Goal: Check status: Check status

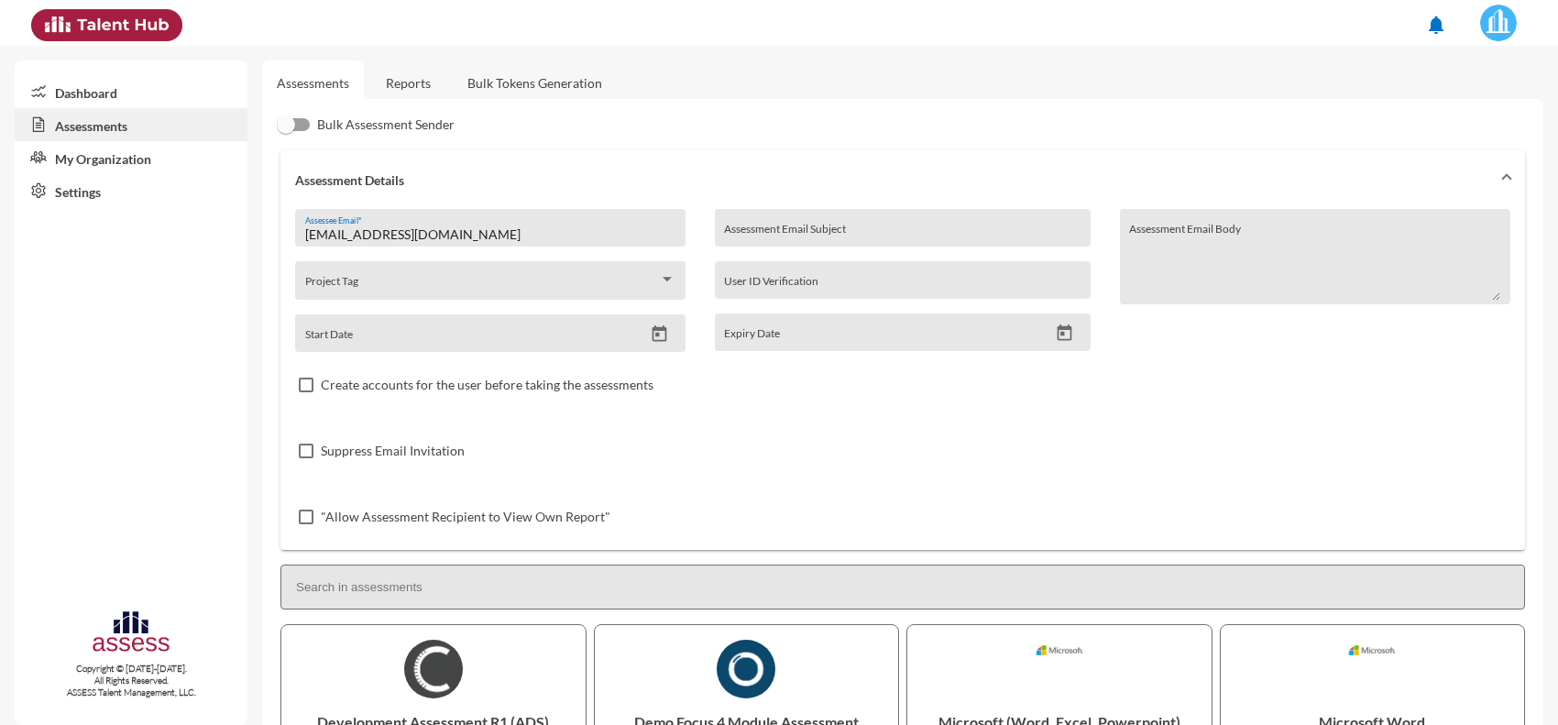
click at [387, 78] on link "Reports" at bounding box center [408, 83] width 74 height 45
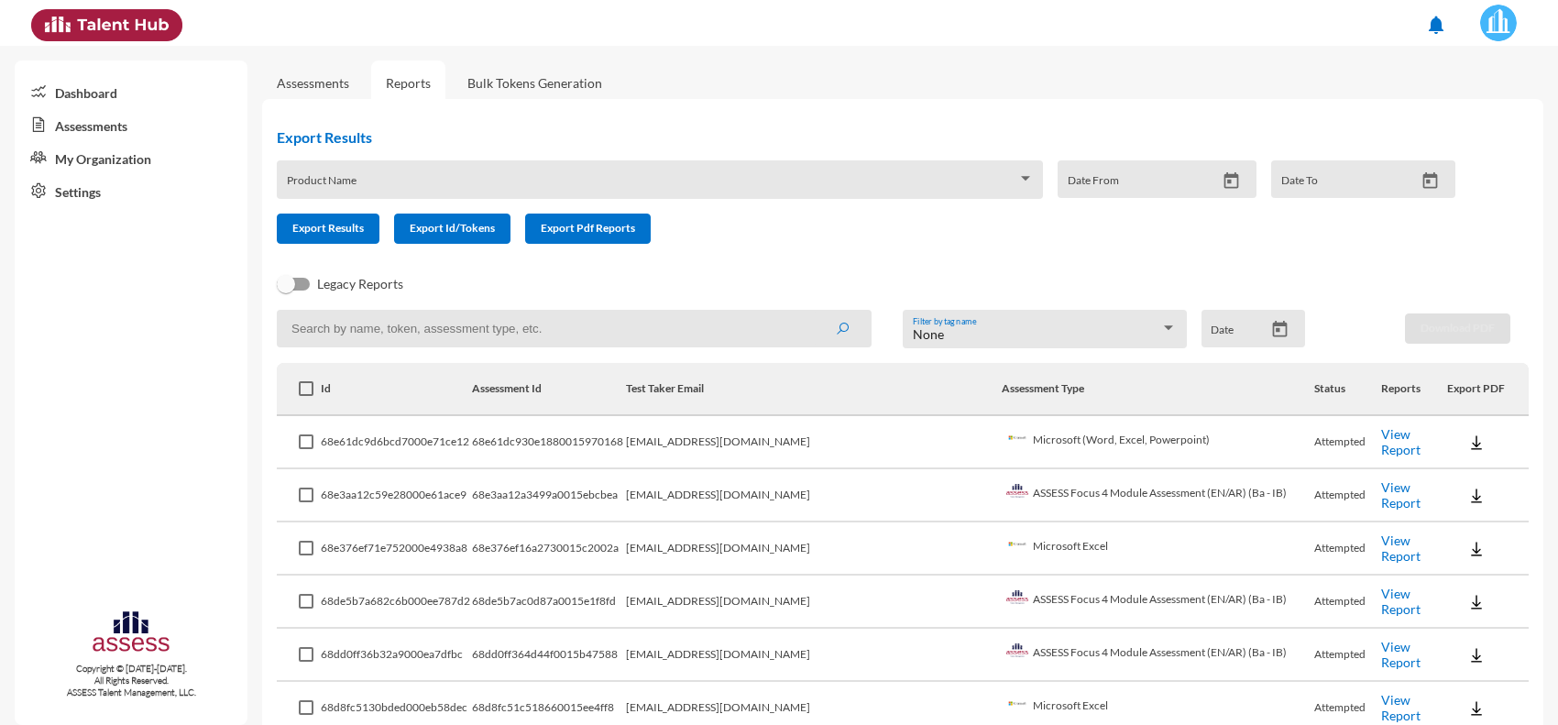
click at [1384, 434] on link "View Report" at bounding box center [1401, 441] width 39 height 31
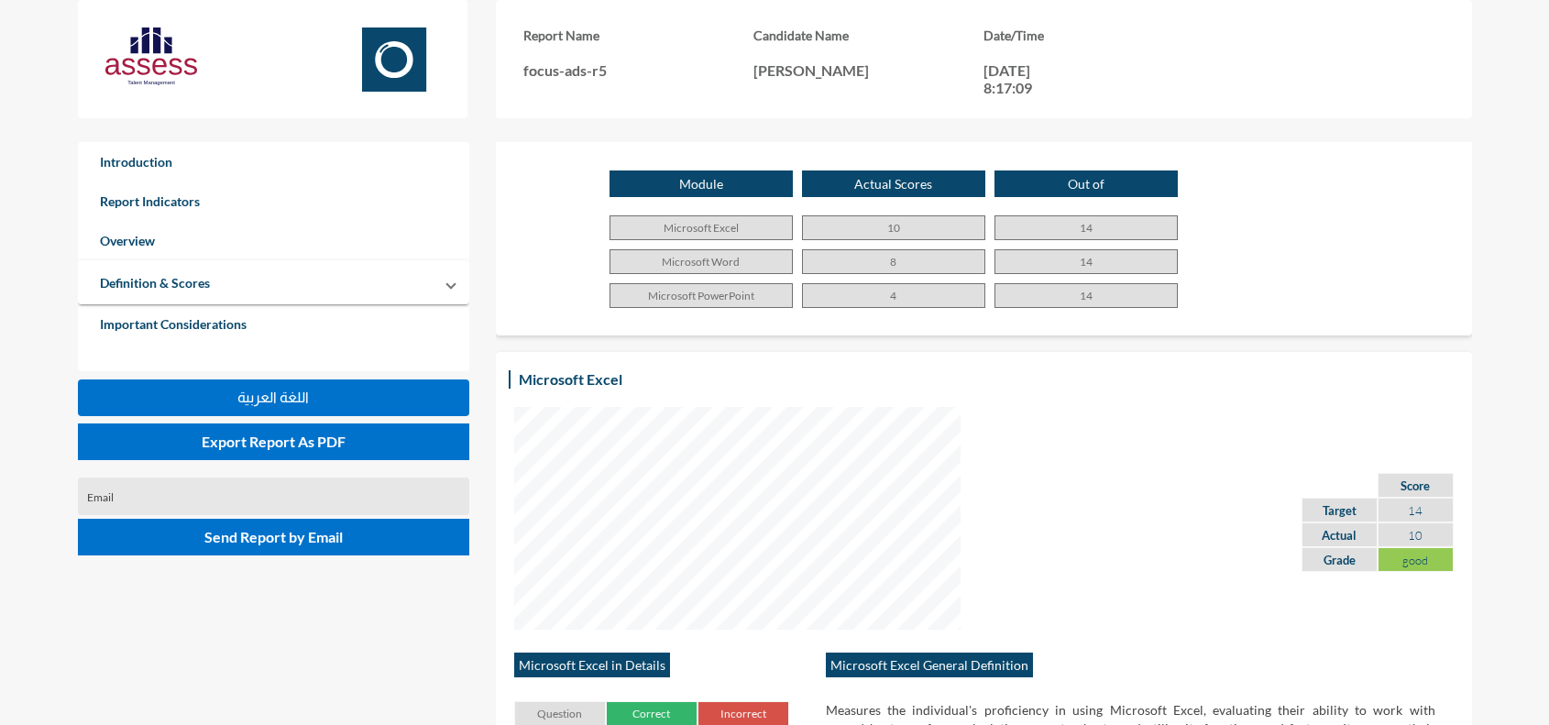
scroll to position [1146, 0]
